Goal: Information Seeking & Learning: Learn about a topic

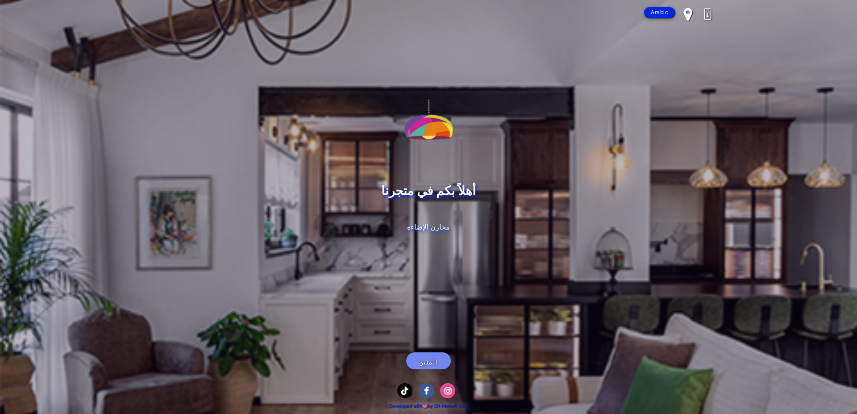
click at [424, 355] on link "المنيو" at bounding box center [428, 360] width 45 height 17
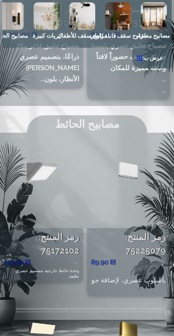
scroll to position [5575, 0]
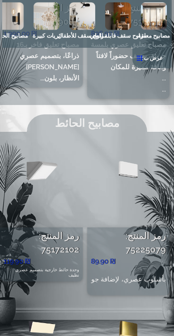
click at [127, 138] on img at bounding box center [128, 182] width 83 height 89
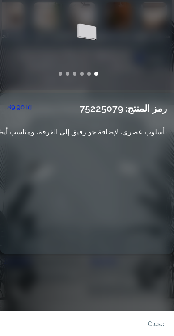
scroll to position [0, -46]
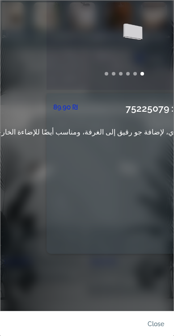
click at [126, 36] on link at bounding box center [132, 44] width 173 height 89
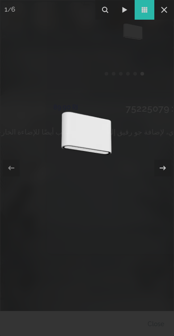
click at [145, 9] on icon at bounding box center [145, 10] width 6 height 6
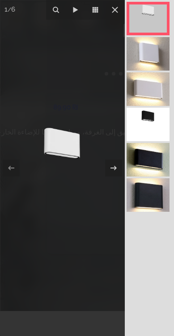
click at [144, 55] on link at bounding box center [147, 53] width 43 height 33
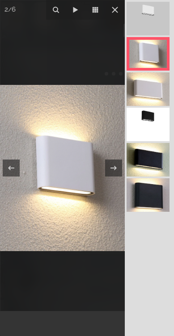
click at [147, 79] on link at bounding box center [147, 88] width 43 height 33
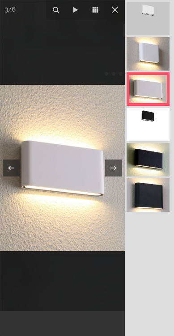
click at [148, 110] on link at bounding box center [147, 124] width 43 height 33
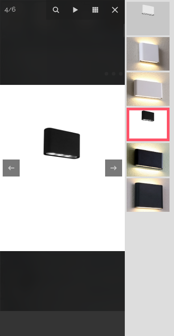
click at [151, 139] on link at bounding box center [147, 124] width 43 height 33
click at [153, 19] on link at bounding box center [147, 18] width 43 height 33
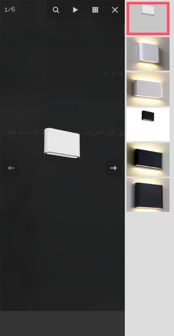
click at [145, 170] on link at bounding box center [147, 159] width 43 height 33
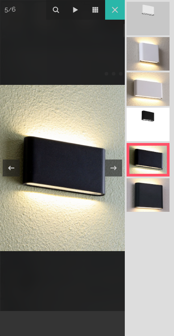
click at [115, 10] on icon at bounding box center [115, 10] width 6 height 6
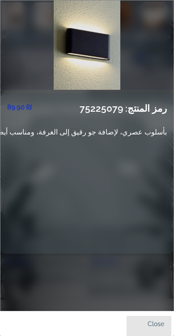
click at [154, 327] on link "close" at bounding box center [148, 326] width 45 height 21
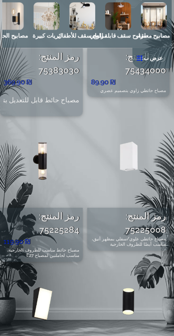
scroll to position [6054, 0]
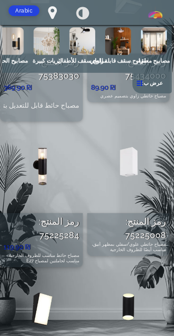
click at [145, 157] on img at bounding box center [128, 168] width 83 height 89
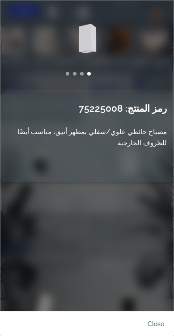
click at [81, 74] on li at bounding box center [82, 74] width 4 height 4
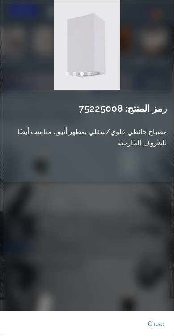
click at [73, 73] on li at bounding box center [75, 74] width 4 height 4
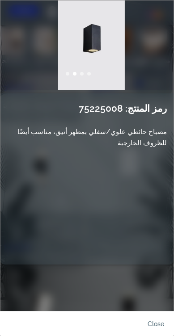
click at [67, 74] on li at bounding box center [68, 74] width 4 height 4
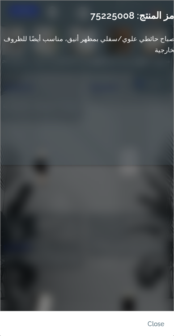
scroll to position [0, 0]
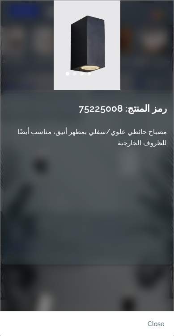
click at [104, 56] on link at bounding box center [86, 44] width 173 height 89
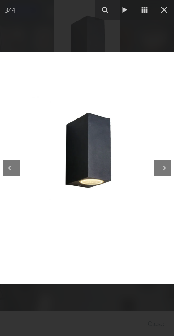
click at [169, 12] on icon at bounding box center [163, 9] width 11 height 11
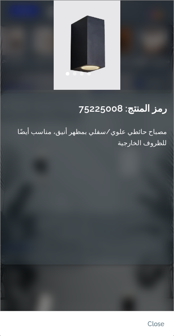
scroll to position [0, -173]
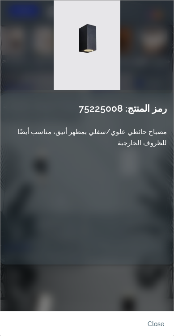
click at [131, 51] on link at bounding box center [86, 44] width 173 height 89
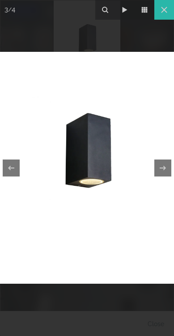
click at [163, 15] on icon at bounding box center [163, 9] width 11 height 11
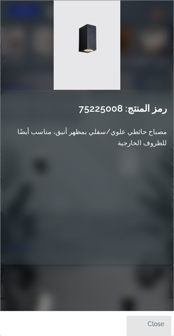
click at [160, 325] on link "close" at bounding box center [148, 326] width 45 height 21
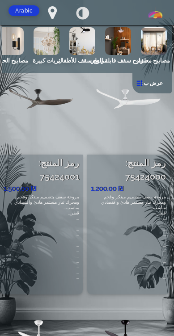
scroll to position [11666, 0]
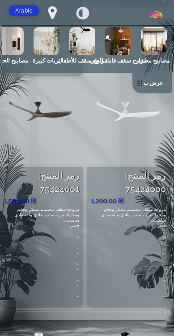
click at [62, 239] on p "..." at bounding box center [41, 241] width 75 height 5
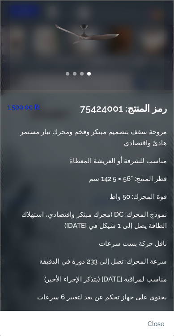
scroll to position [206, 0]
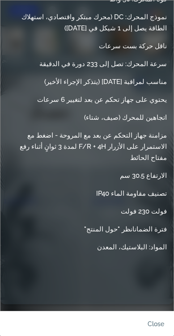
click at [152, 320] on link "close" at bounding box center [148, 326] width 45 height 21
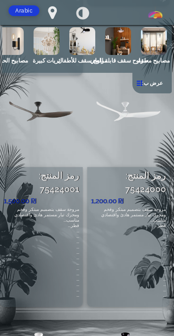
click at [66, 91] on div "مصابيح معلقة مراوح سقف قابلة للطي مراوح سقف للأطفال ثريات كبيرة مصابيح الحائط م…" at bounding box center [86, 59] width 169 height 68
click at [42, 169] on h5 "رمز المنتج: 75424001" at bounding box center [41, 182] width 75 height 27
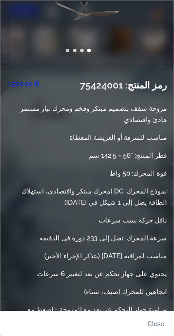
scroll to position [22, 0]
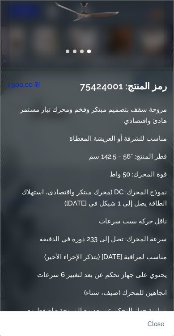
click at [157, 330] on link "close" at bounding box center [148, 326] width 45 height 21
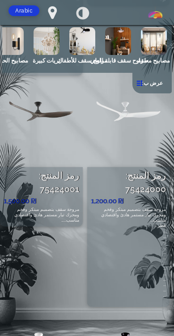
click at [64, 207] on p "مروحة سقف بتصميم مبتكر وفخم ومحرك تيار مستمر هادئ واقتصادي" at bounding box center [41, 212] width 75 height 11
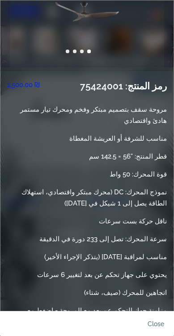
click at [158, 328] on link "close" at bounding box center [148, 326] width 45 height 21
